Goal: Information Seeking & Learning: Learn about a topic

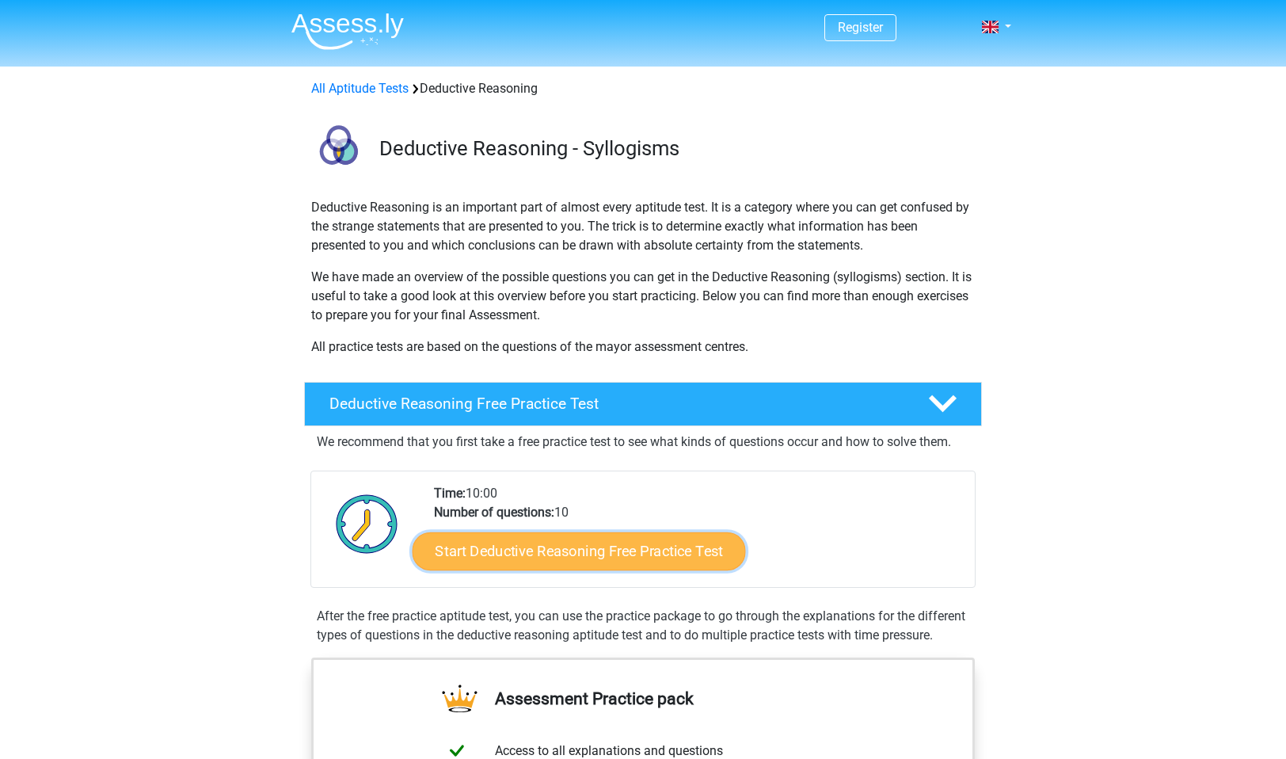
click at [528, 545] on link "Start Deductive Reasoning Free Practice Test" at bounding box center [579, 550] width 333 height 38
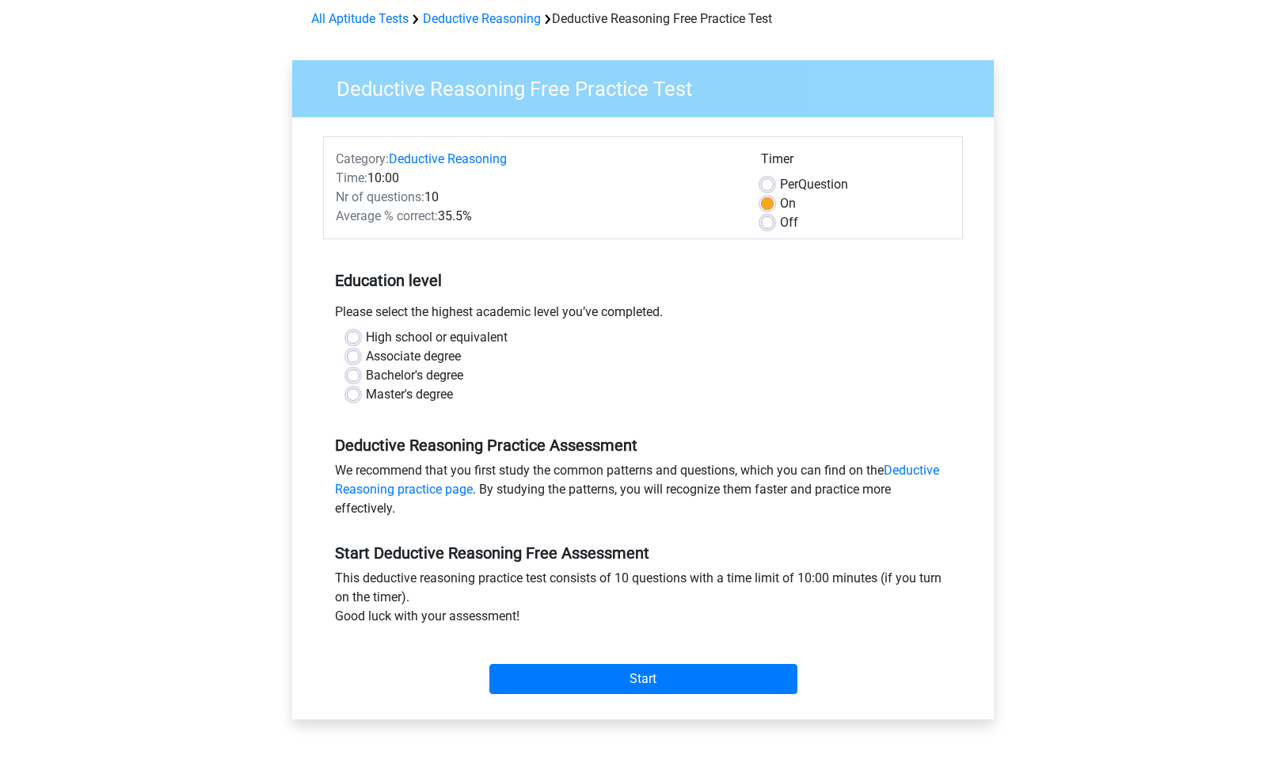
scroll to position [61, 0]
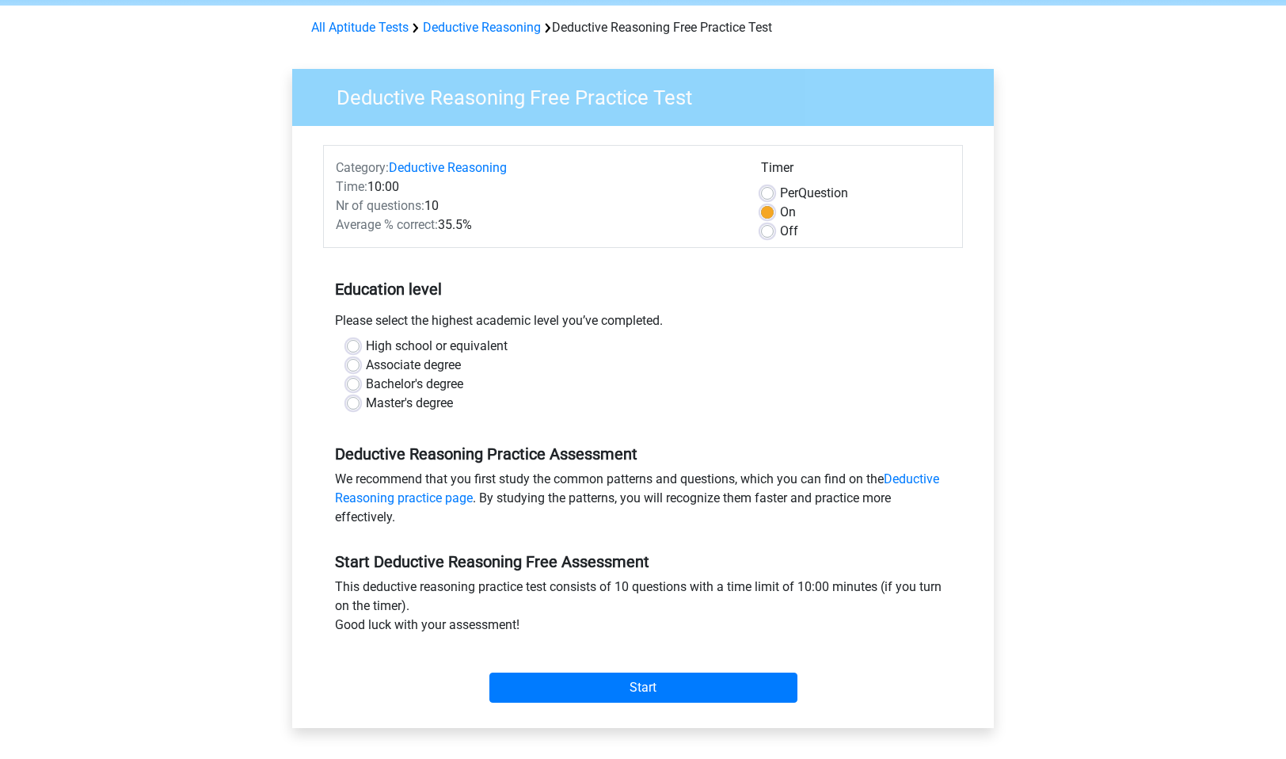
click at [366, 398] on label "Master's degree" at bounding box center [409, 403] width 87 height 19
click at [355, 398] on input "Master's degree" at bounding box center [353, 402] width 13 height 16
radio input "true"
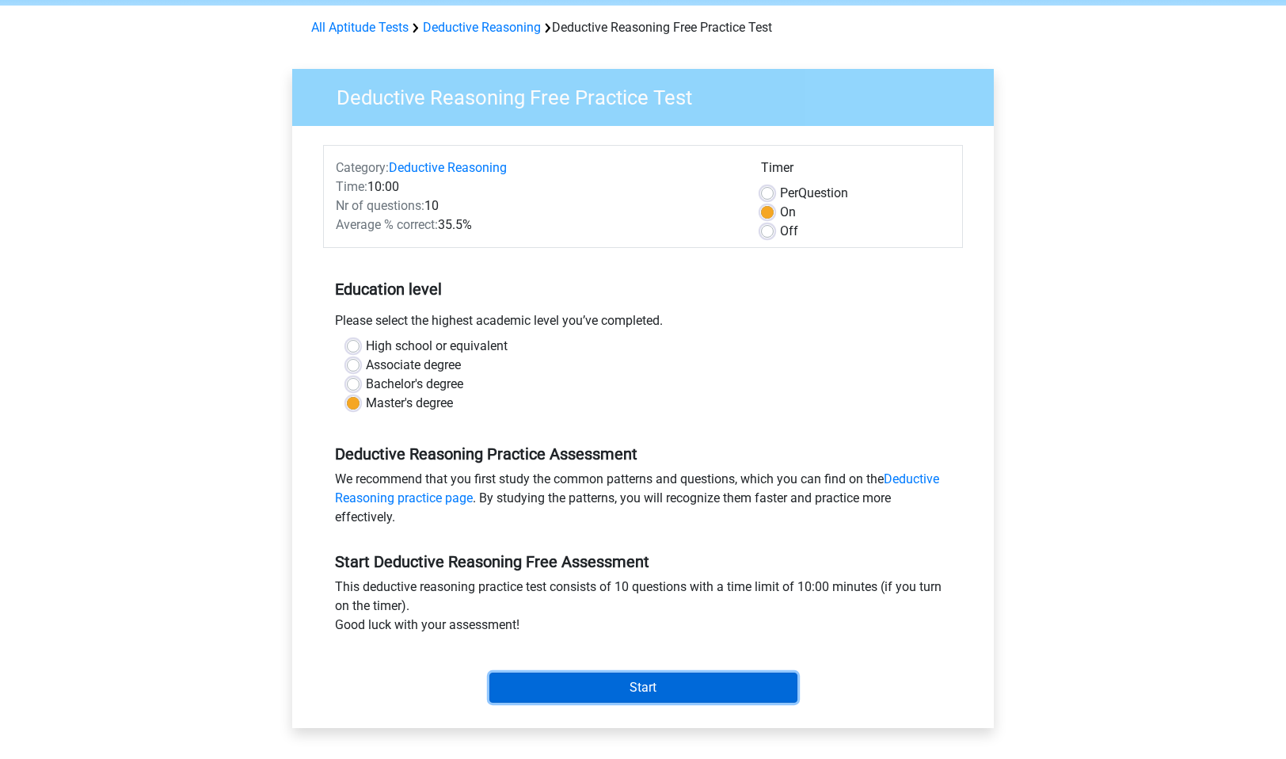
click at [602, 679] on input "Start" at bounding box center [643, 687] width 308 height 30
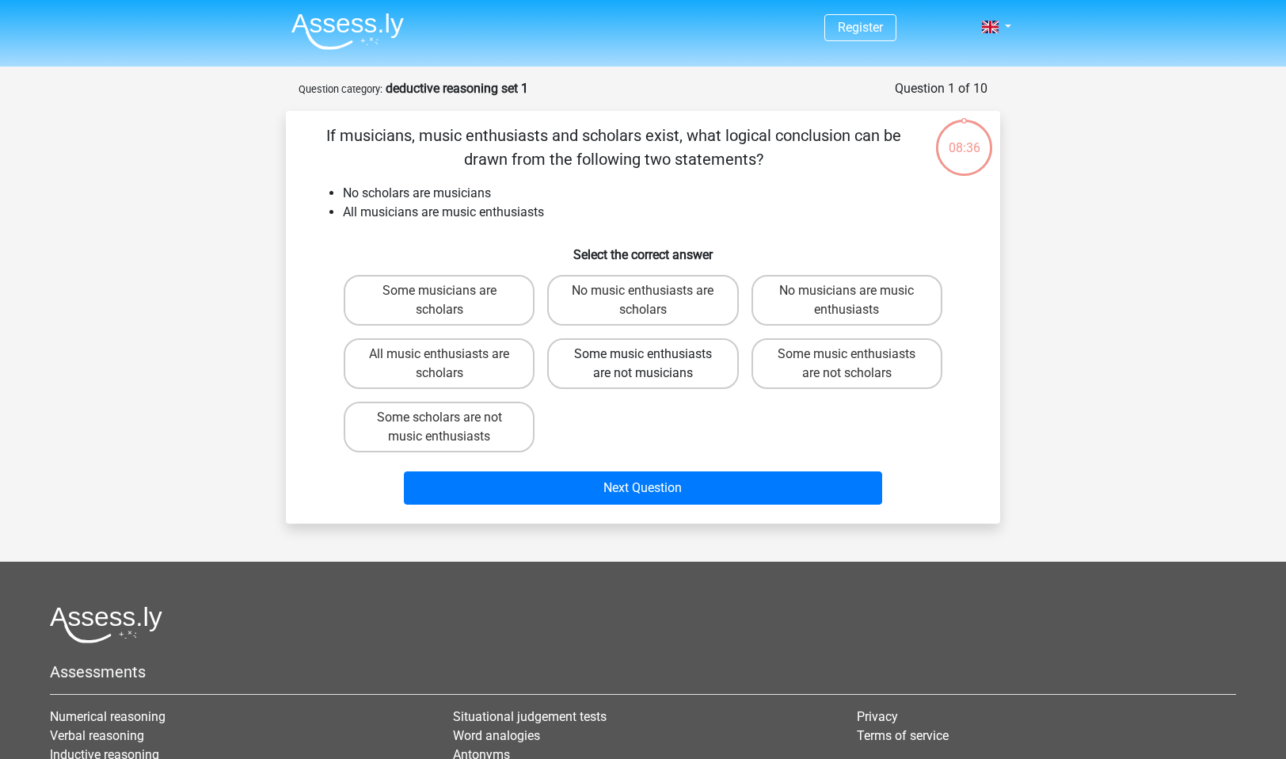
click at [658, 356] on label "Some music enthusiasts are not musicians" at bounding box center [642, 363] width 191 height 51
click at [653, 356] on input "Some music enthusiasts are not musicians" at bounding box center [648, 359] width 10 height 10
radio input "true"
click at [827, 354] on label "Some music enthusiasts are not scholars" at bounding box center [846, 363] width 191 height 51
click at [846, 354] on input "Some music enthusiasts are not scholars" at bounding box center [851, 359] width 10 height 10
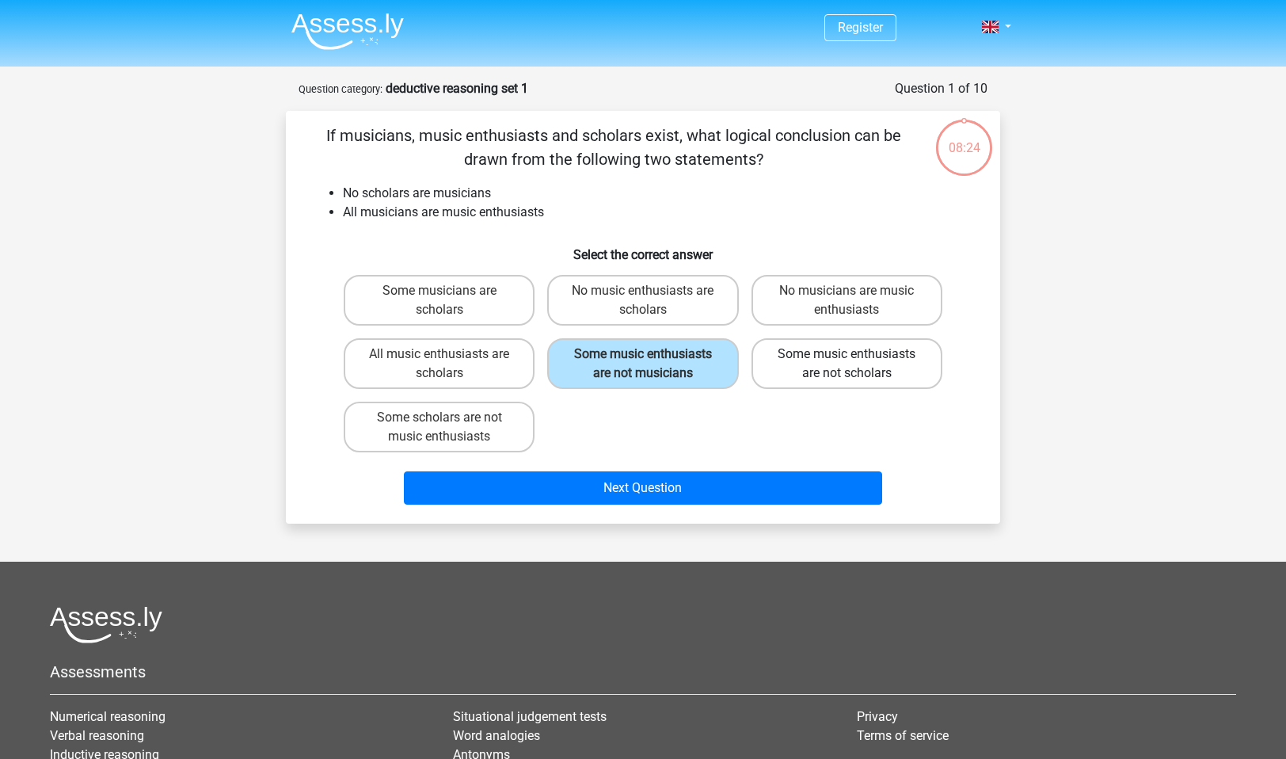
radio input "true"
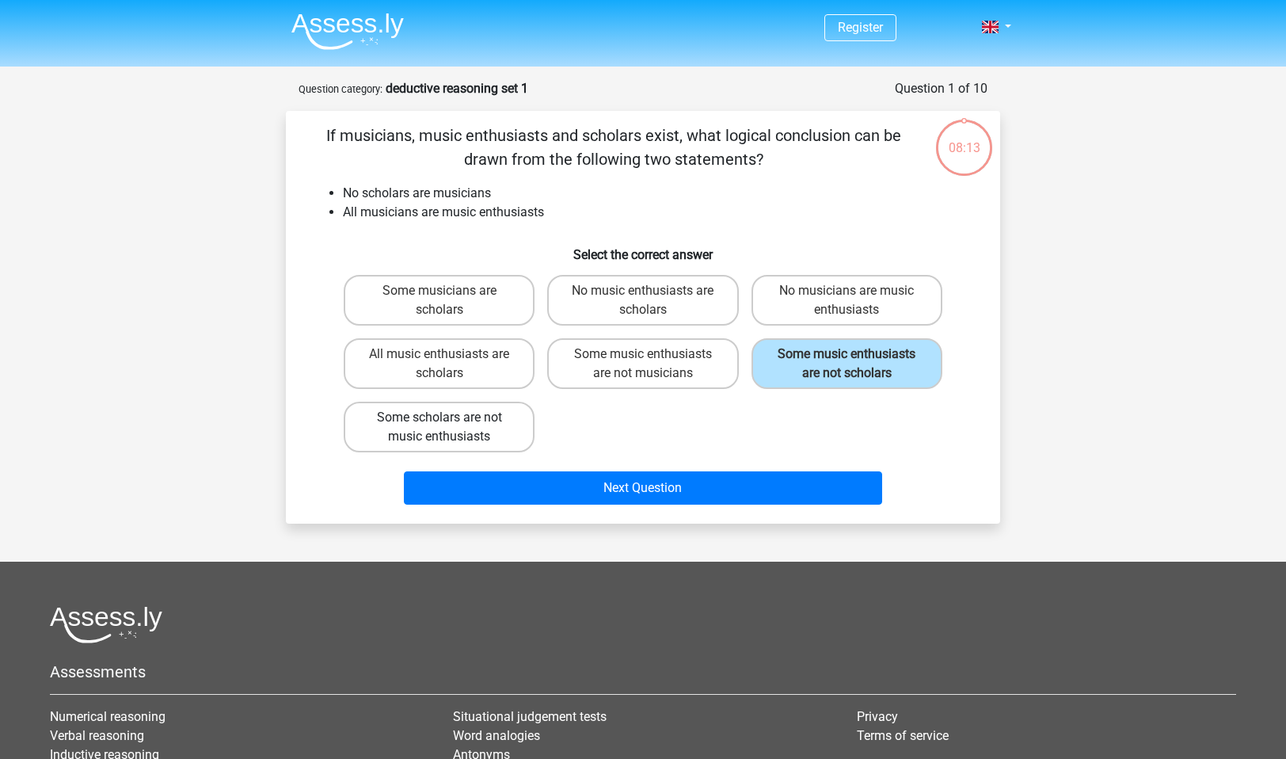
click at [469, 425] on label "Some scholars are not music enthusiasts" at bounding box center [439, 426] width 191 height 51
click at [450, 425] on input "Some scholars are not music enthusiasts" at bounding box center [444, 422] width 10 height 10
radio input "true"
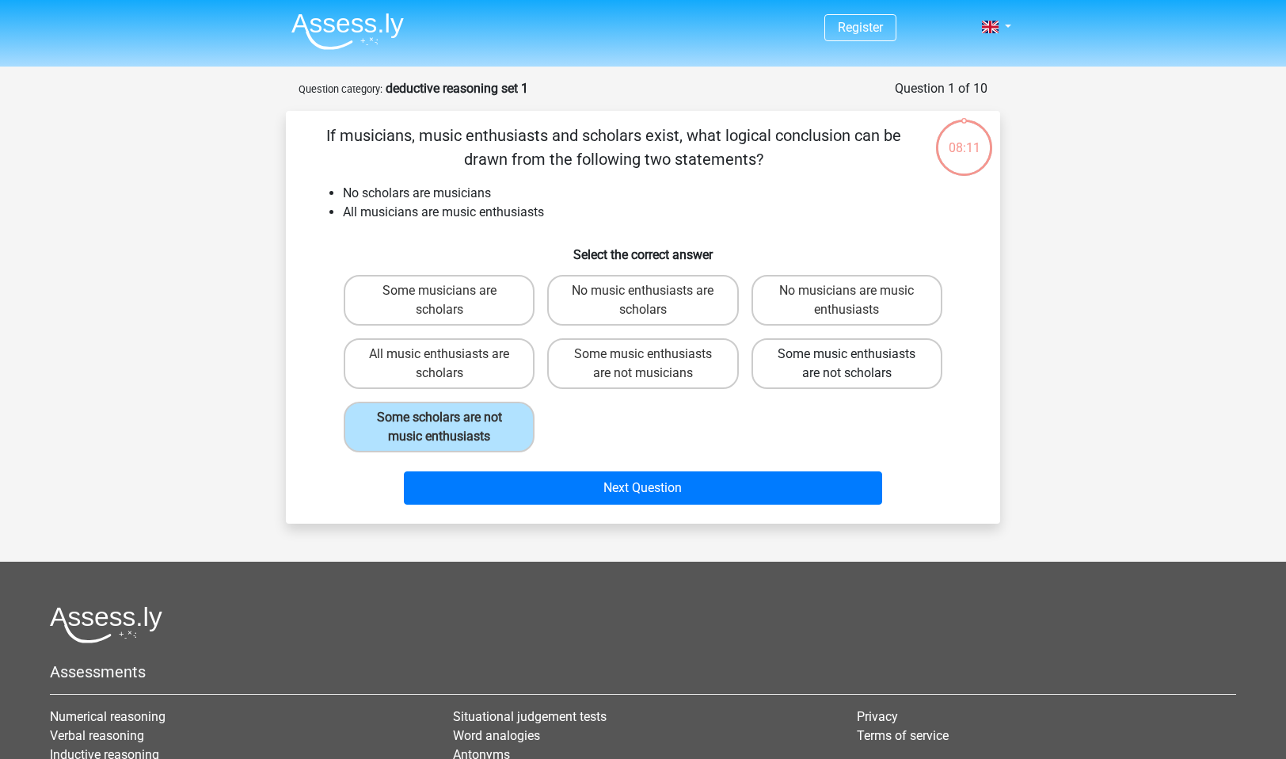
click at [804, 371] on label "Some music enthusiasts are not scholars" at bounding box center [846, 363] width 191 height 51
click at [846, 364] on input "Some music enthusiasts are not scholars" at bounding box center [851, 359] width 10 height 10
radio input "true"
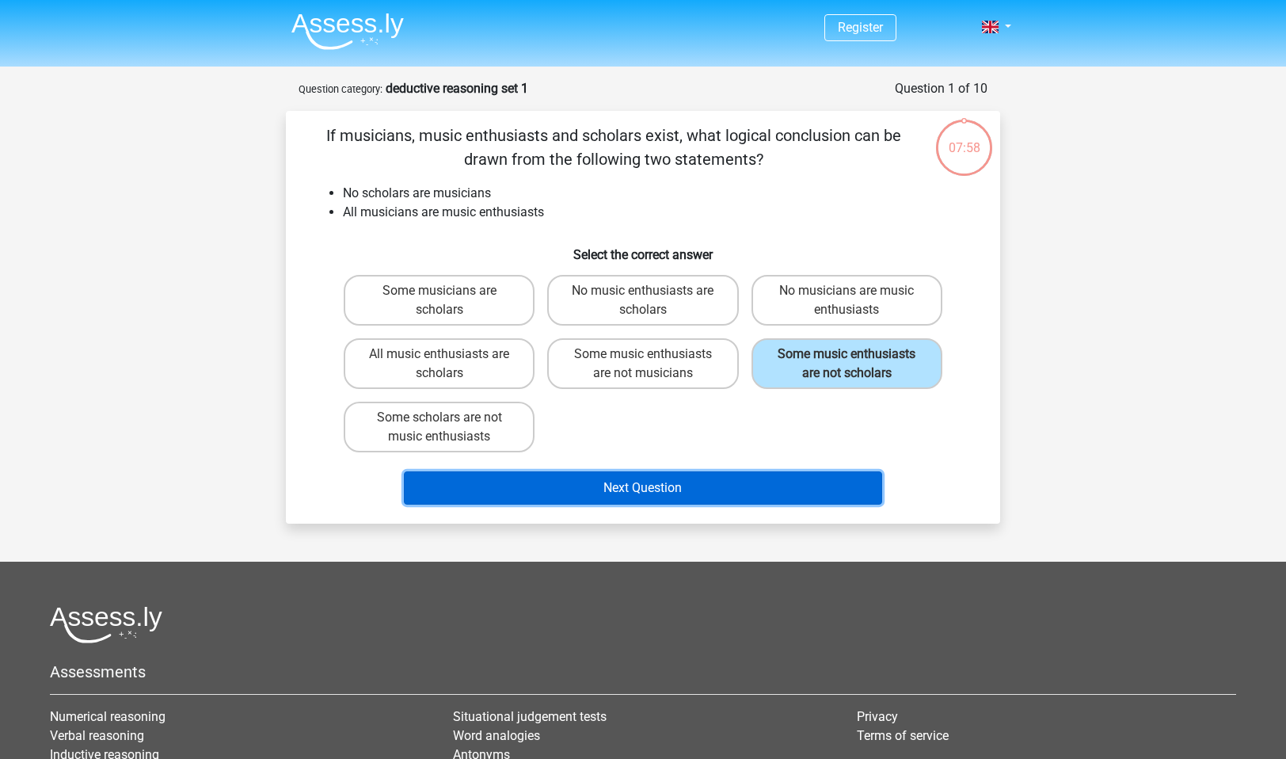
click at [686, 492] on button "Next Question" at bounding box center [643, 487] width 479 height 33
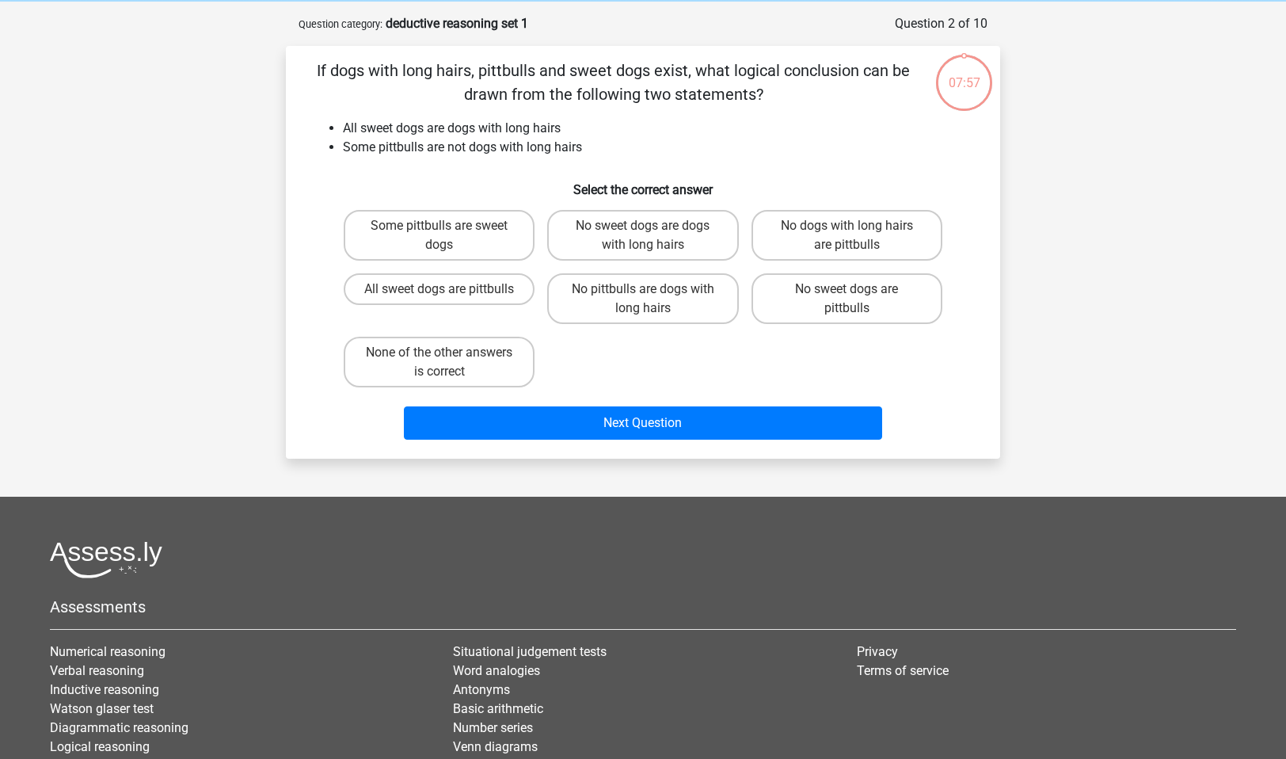
scroll to position [79, 0]
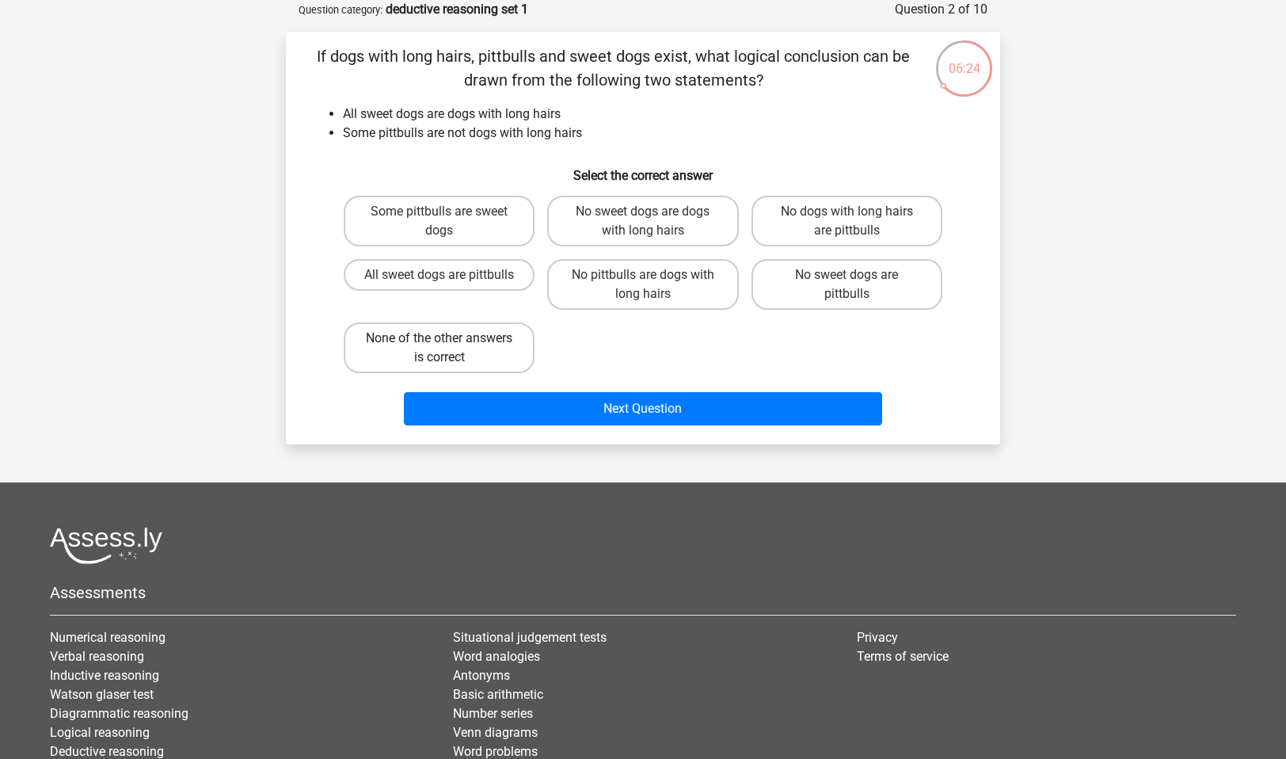
click at [492, 350] on label "None of the other answers is correct" at bounding box center [439, 347] width 191 height 51
click at [450, 348] on input "None of the other answers is correct" at bounding box center [444, 343] width 10 height 10
radio input "true"
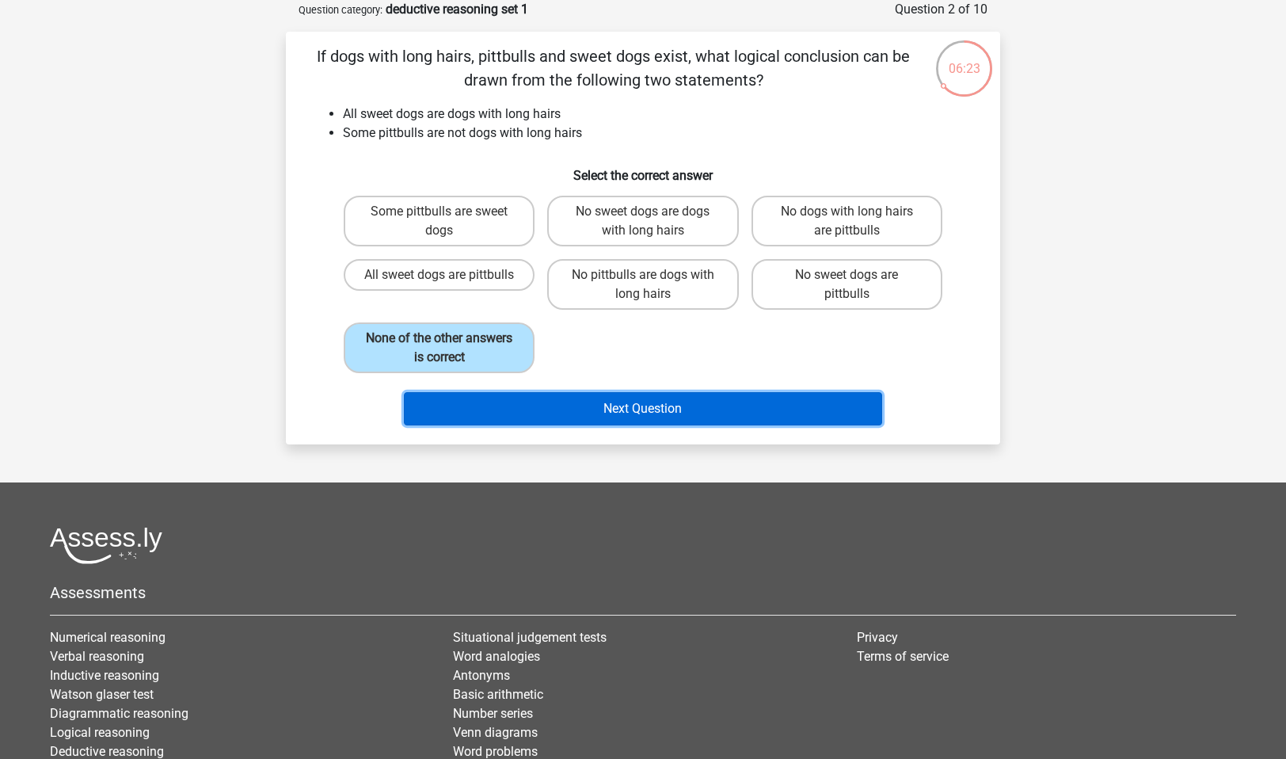
click at [560, 413] on button "Next Question" at bounding box center [643, 408] width 479 height 33
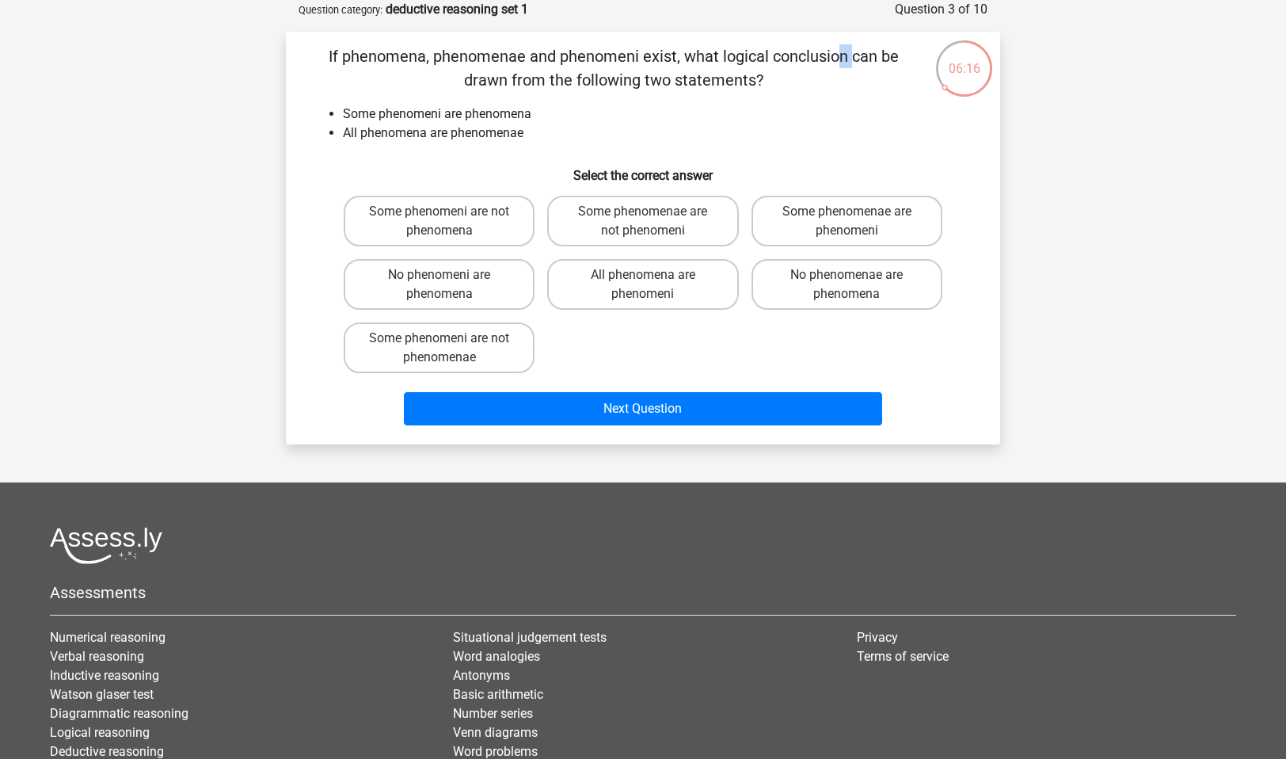
drag, startPoint x: 507, startPoint y: 58, endPoint x: 523, endPoint y: 58, distance: 16.6
click at [523, 58] on p "If phenomena, phenomenae and phenomeni exist, what logical conclusion can be dr…" at bounding box center [613, 68] width 604 height 48
click at [385, 230] on label "Some phenomeni are not phenomena" at bounding box center [439, 221] width 191 height 51
click at [439, 222] on input "Some phenomeni are not phenomena" at bounding box center [444, 216] width 10 height 10
radio input "true"
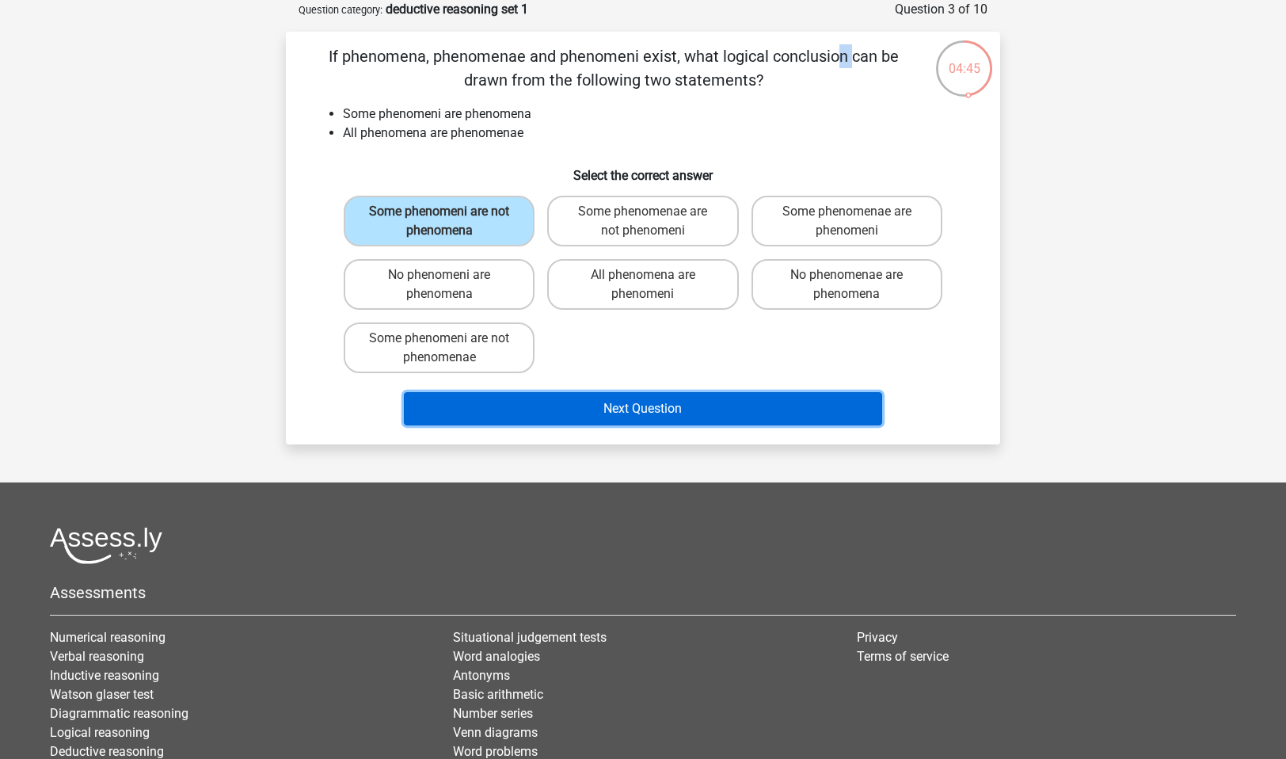
click at [755, 397] on button "Next Question" at bounding box center [643, 408] width 479 height 33
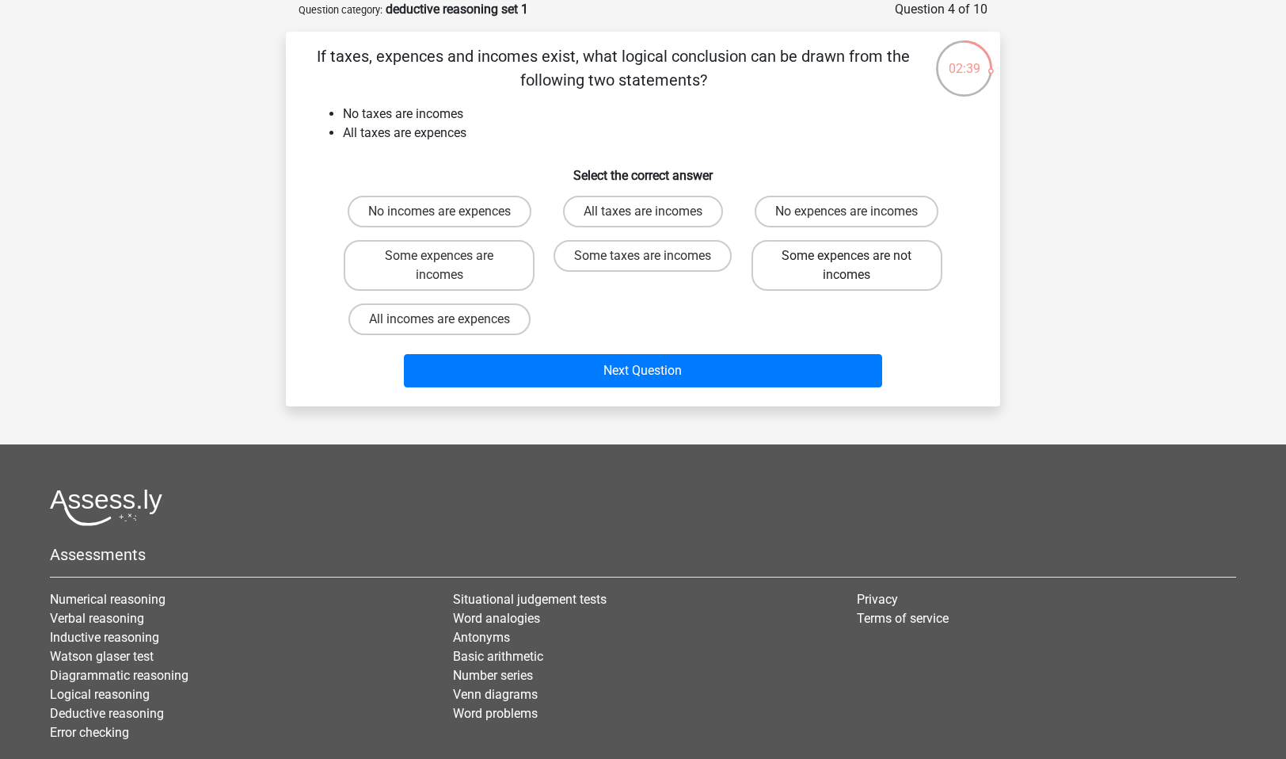
click at [779, 268] on label "Some expences are not incomes" at bounding box center [846, 265] width 191 height 51
click at [846, 266] on input "Some expences are not incomes" at bounding box center [851, 261] width 10 height 10
radio input "true"
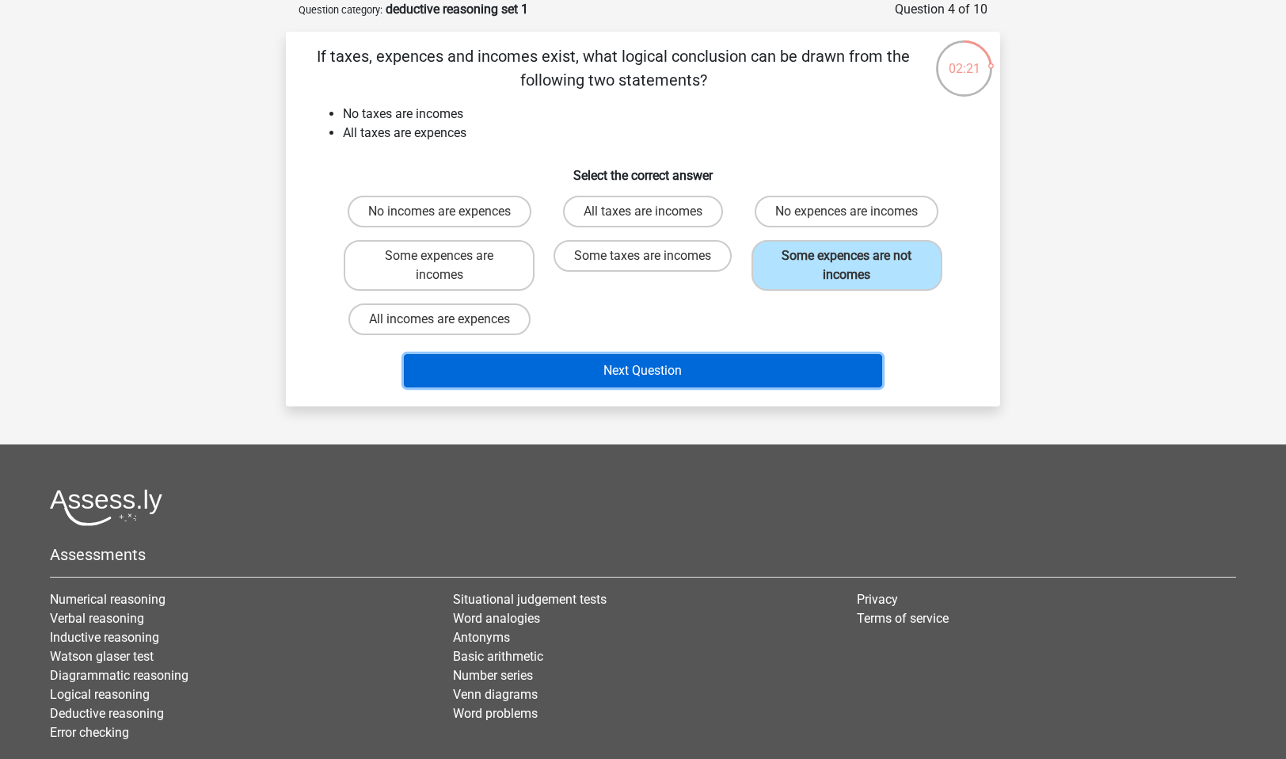
click at [637, 366] on button "Next Question" at bounding box center [643, 370] width 479 height 33
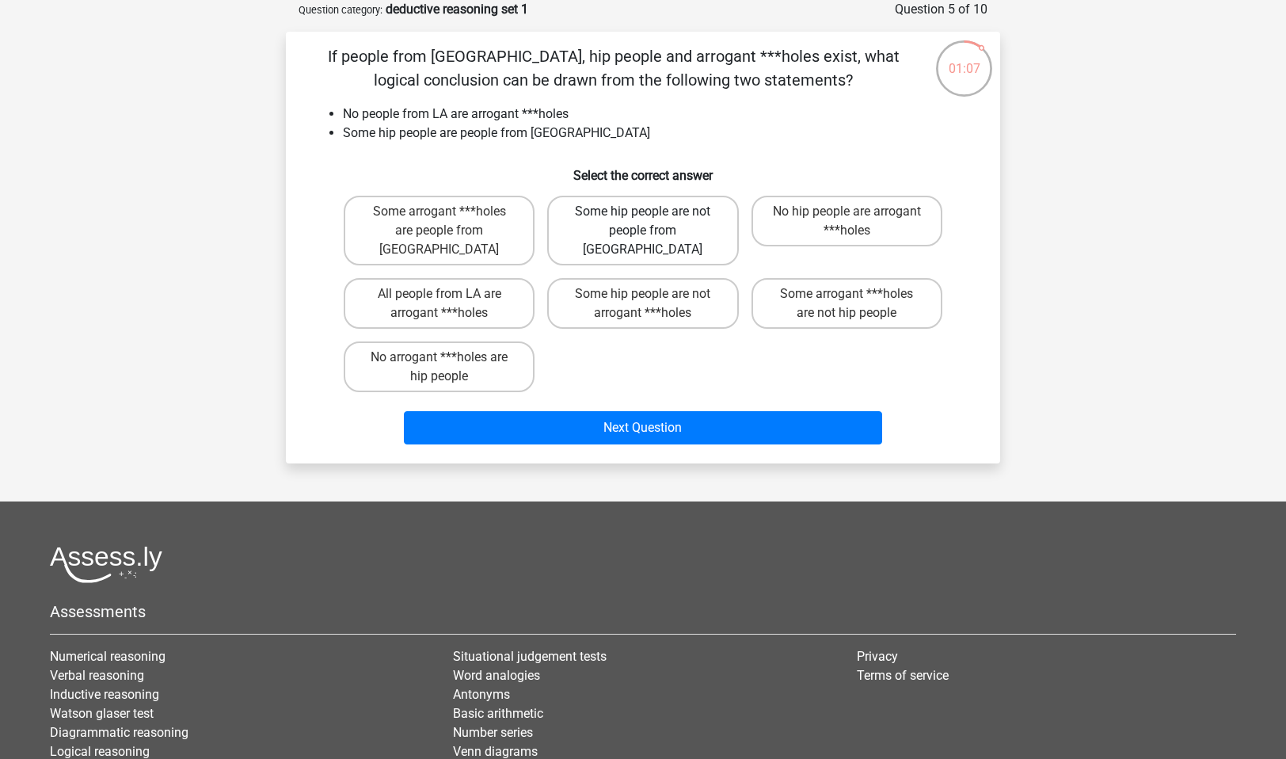
click at [581, 230] on label "Some hip people are not people from LA" at bounding box center [642, 231] width 191 height 70
click at [643, 222] on input "Some hip people are not people from LA" at bounding box center [648, 216] width 10 height 10
radio input "true"
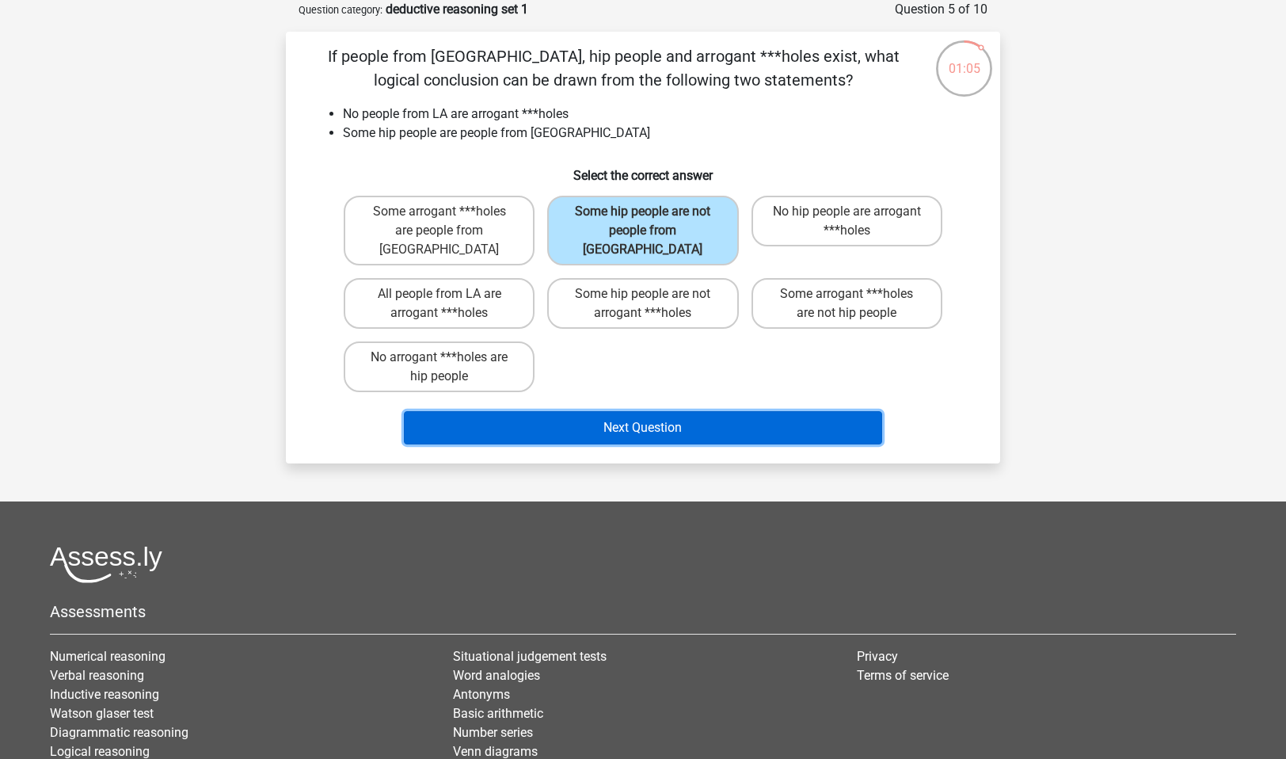
click at [633, 411] on button "Next Question" at bounding box center [643, 427] width 479 height 33
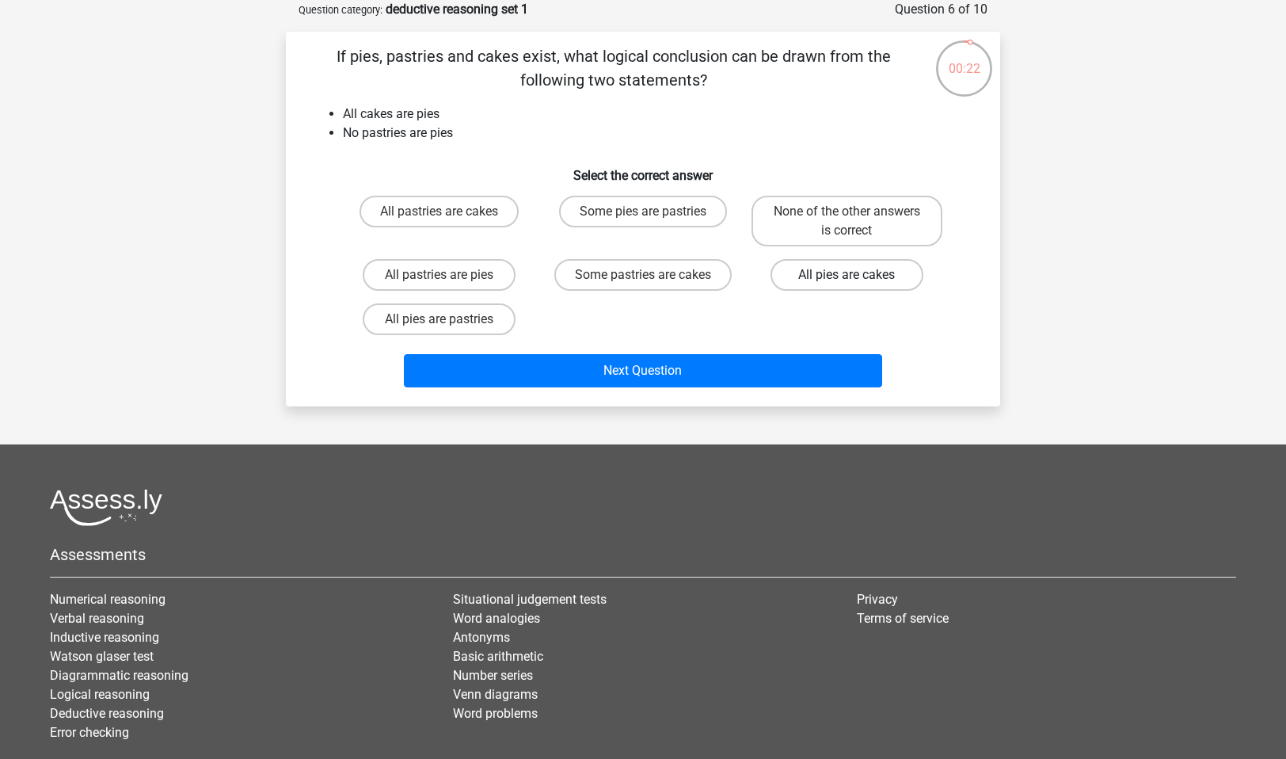
click at [785, 279] on label "All pies are cakes" at bounding box center [846, 275] width 153 height 32
click at [846, 279] on input "All pies are cakes" at bounding box center [851, 280] width 10 height 10
radio input "true"
click at [770, 226] on label "None of the other answers is correct" at bounding box center [846, 221] width 191 height 51
click at [846, 222] on input "None of the other answers is correct" at bounding box center [851, 216] width 10 height 10
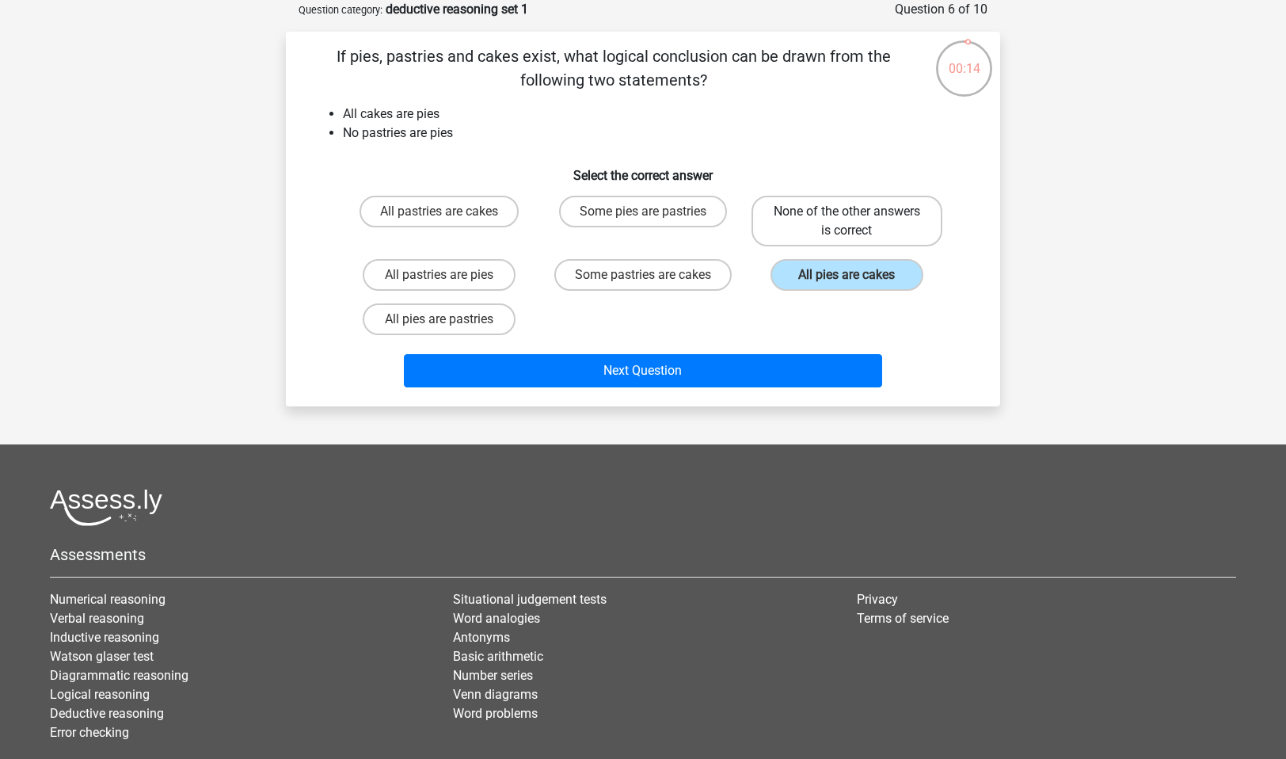
radio input "true"
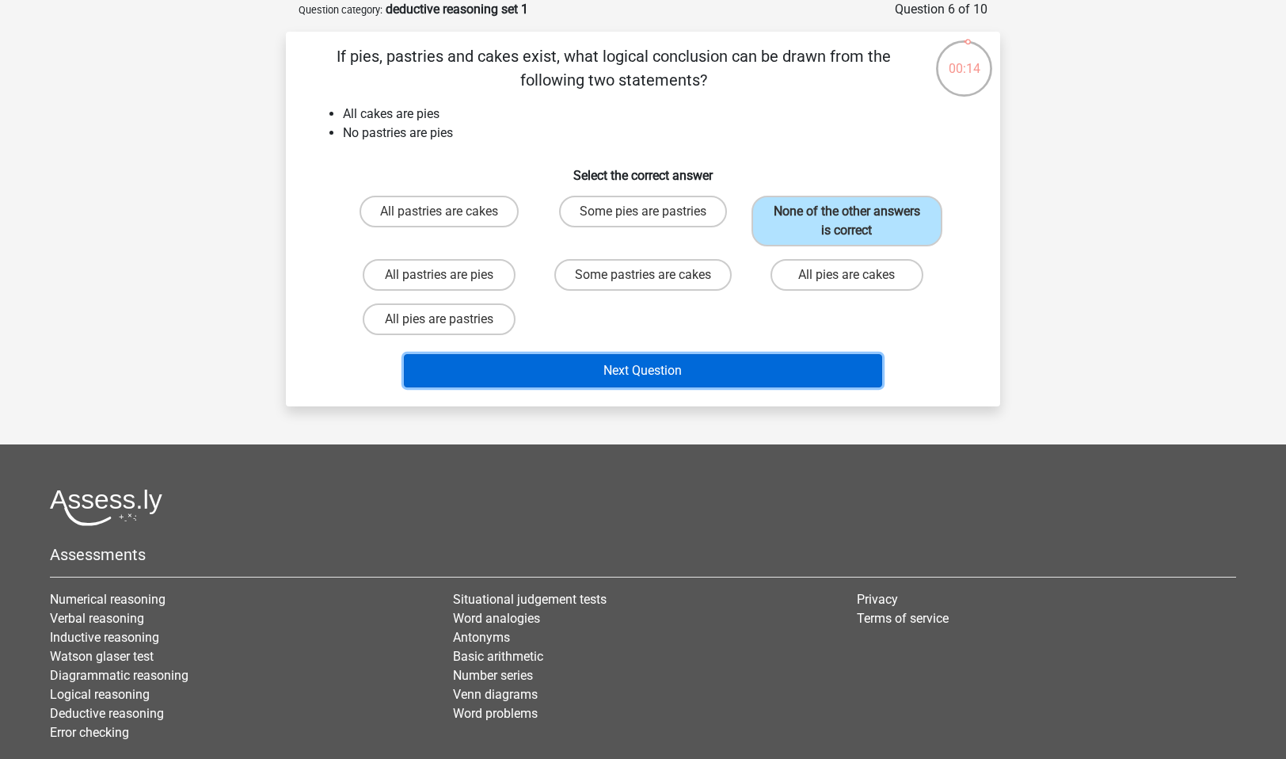
click at [747, 374] on button "Next Question" at bounding box center [643, 370] width 479 height 33
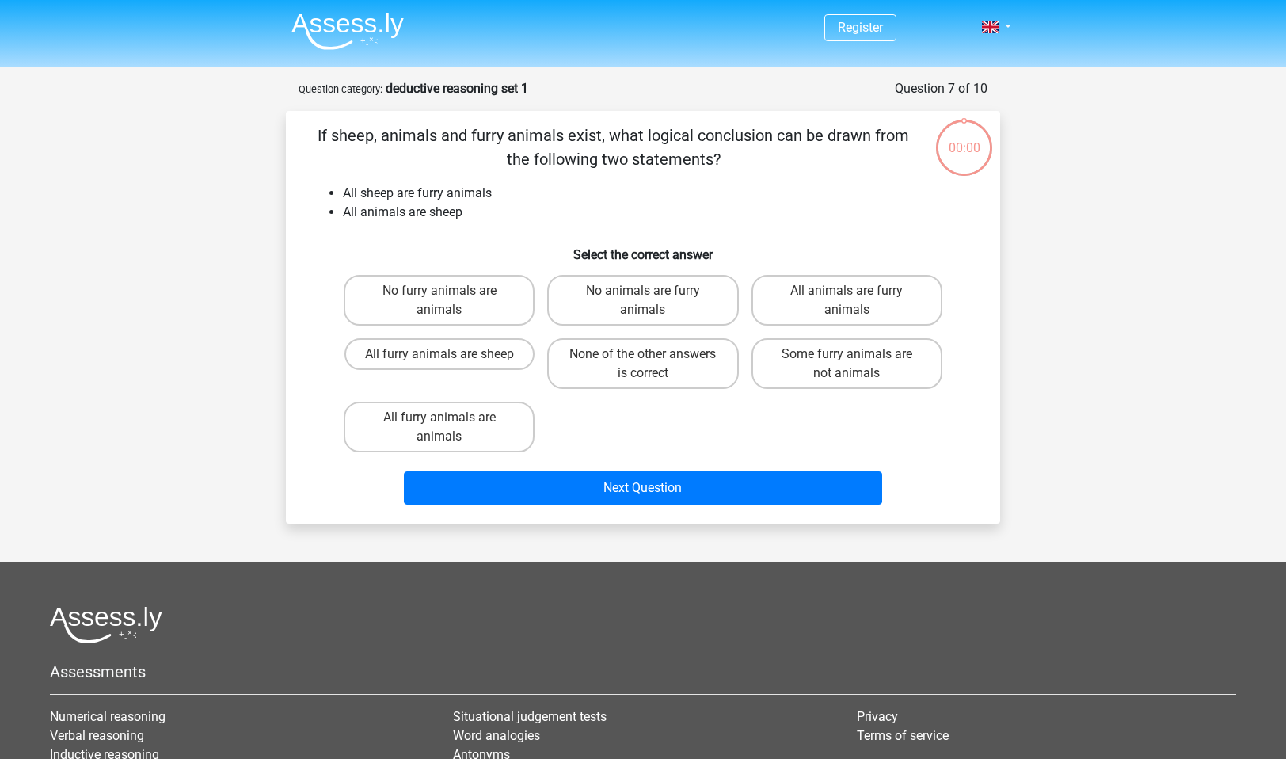
scroll to position [79, 0]
